Goal: Navigation & Orientation: Find specific page/section

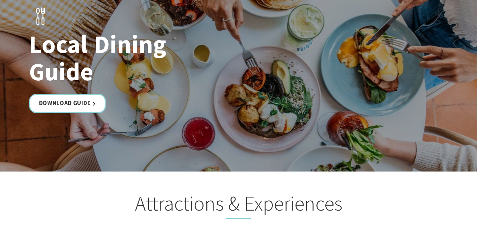
scroll to position [1241, 0]
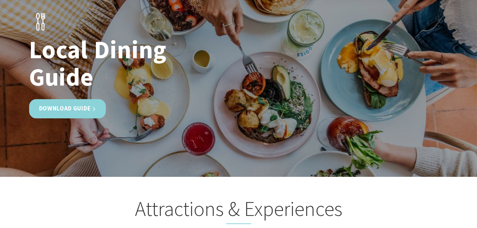
click at [69, 100] on link "Download Guide" at bounding box center [67, 109] width 77 height 19
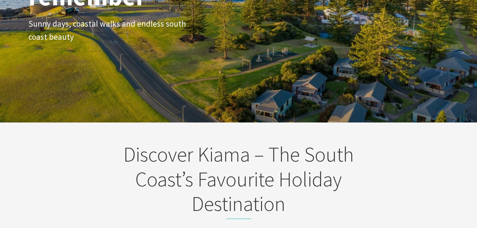
scroll to position [87, 0]
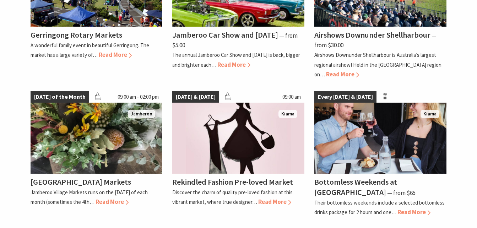
scroll to position [1222, 0]
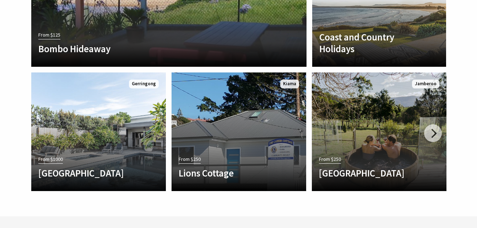
scroll to position [2081, 0]
